Goal: Task Accomplishment & Management: Manage account settings

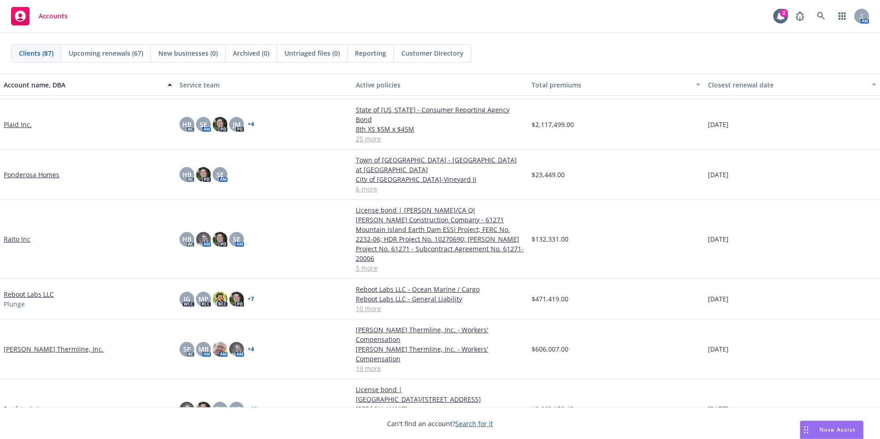
scroll to position [2164, 0]
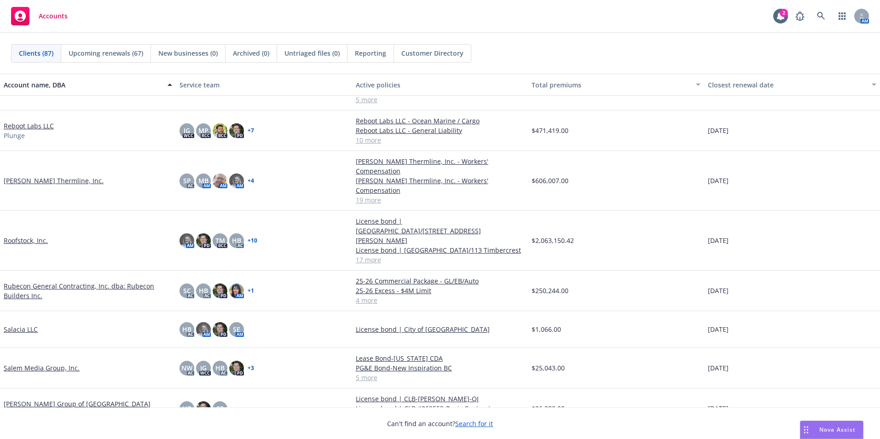
click at [54, 399] on link "[PERSON_NAME] Group of [GEOGRAPHIC_DATA][US_STATE], LLC" at bounding box center [88, 408] width 169 height 19
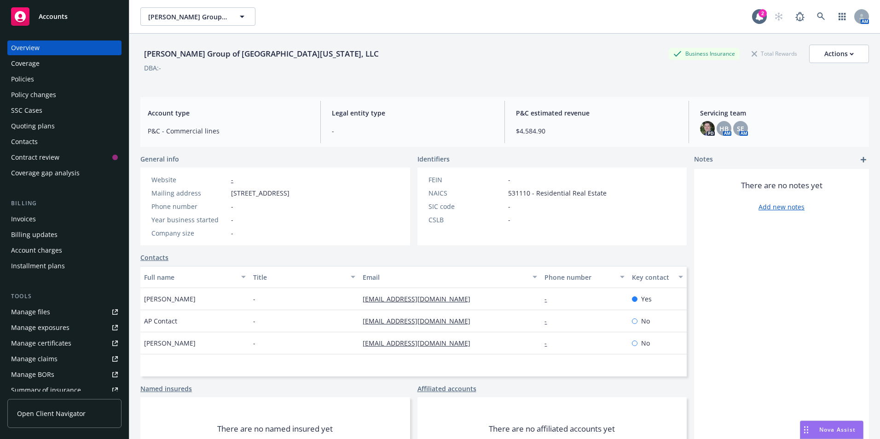
click at [18, 80] on div "Policies" at bounding box center [22, 79] width 23 height 15
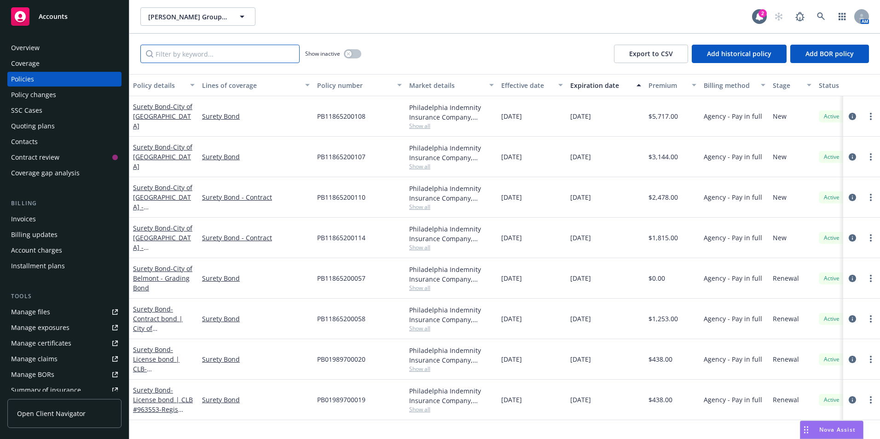
click at [172, 53] on input "Filter by keyword..." at bounding box center [219, 54] width 159 height 18
paste input "NFincible 2025 Initial Applications - NFincible 2025 Filings <[DOMAIN_NAME][EMA…"
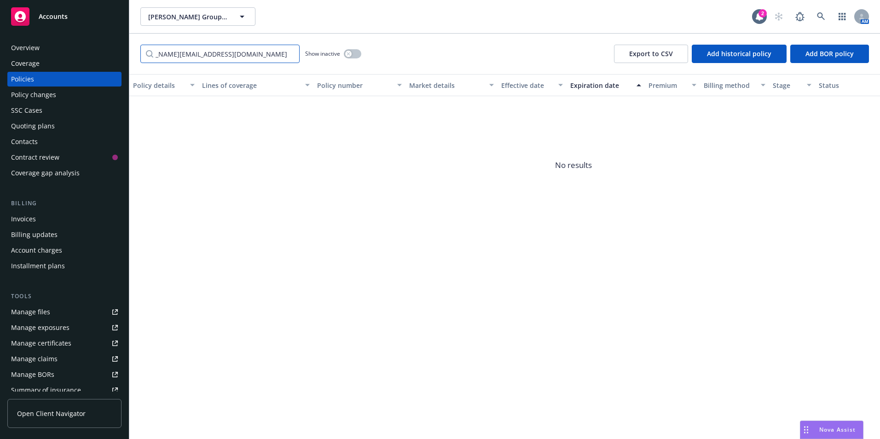
click at [208, 51] on input "NFincible 2025 Initial Applications - NFincible 2025 Filings <[DOMAIN_NAME][EMA…" at bounding box center [219, 54] width 159 height 18
drag, startPoint x: 235, startPoint y: 54, endPoint x: 165, endPoint y: 92, distance: 79.3
click at [158, 55] on input "[DOMAIN_NAME][EMAIL_ADDRESS][DOMAIN_NAME]" at bounding box center [219, 54] width 159 height 18
type input "s"
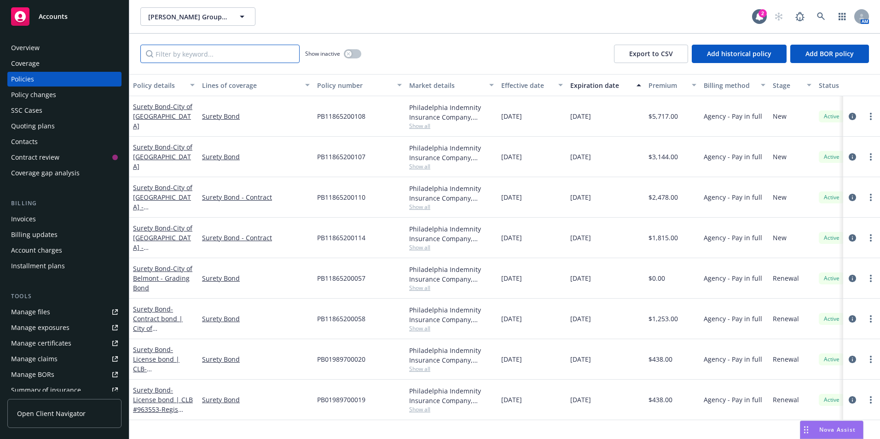
paste input "PB11865200022"
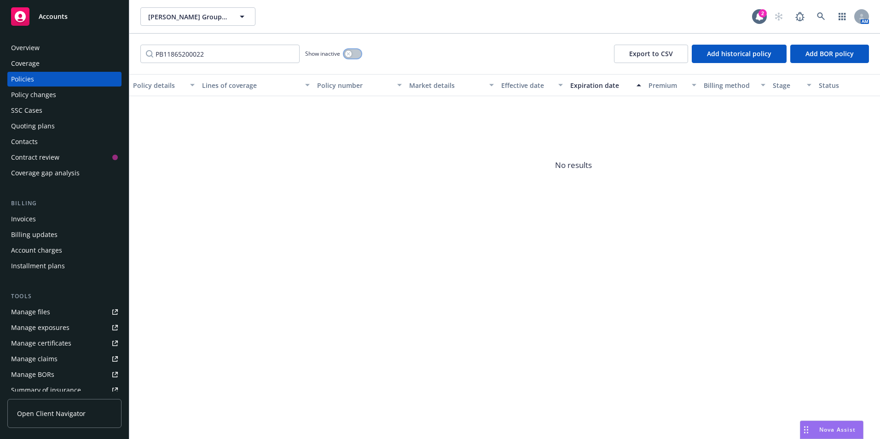
click at [350, 52] on icon "button" at bounding box center [349, 54] width 4 height 4
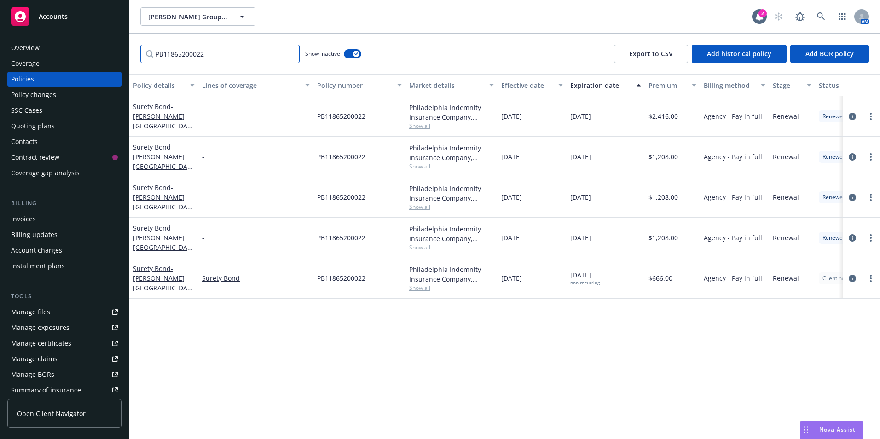
drag, startPoint x: 221, startPoint y: 53, endPoint x: 153, endPoint y: 54, distance: 68.1
click at [153, 54] on input "PB11865200022" at bounding box center [219, 54] width 159 height 18
paste input "44"
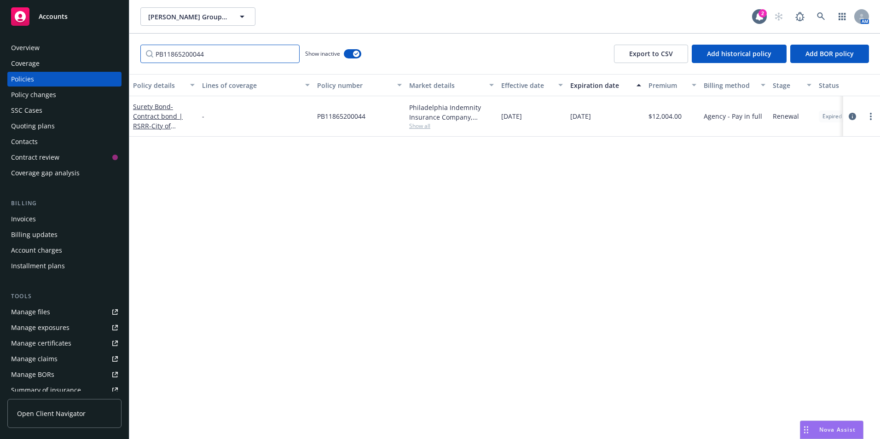
click at [206, 52] on input "PB11865200044" at bounding box center [219, 54] width 159 height 18
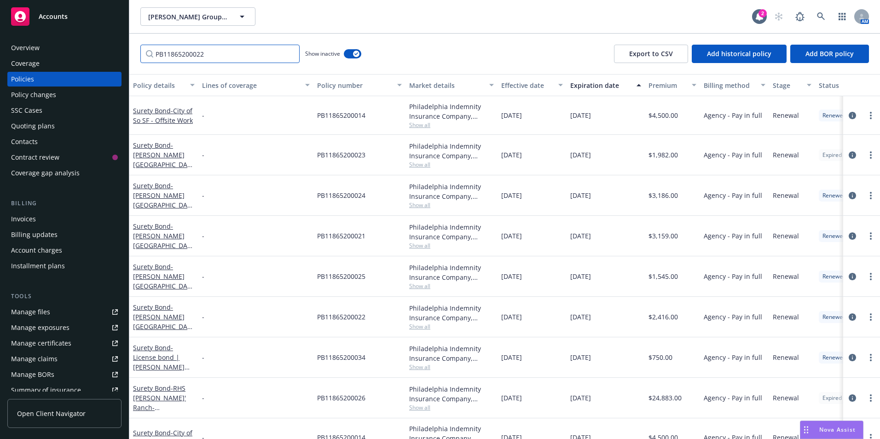
type input "PB11865200022"
